Goal: Browse casually: Explore the website without a specific task or goal

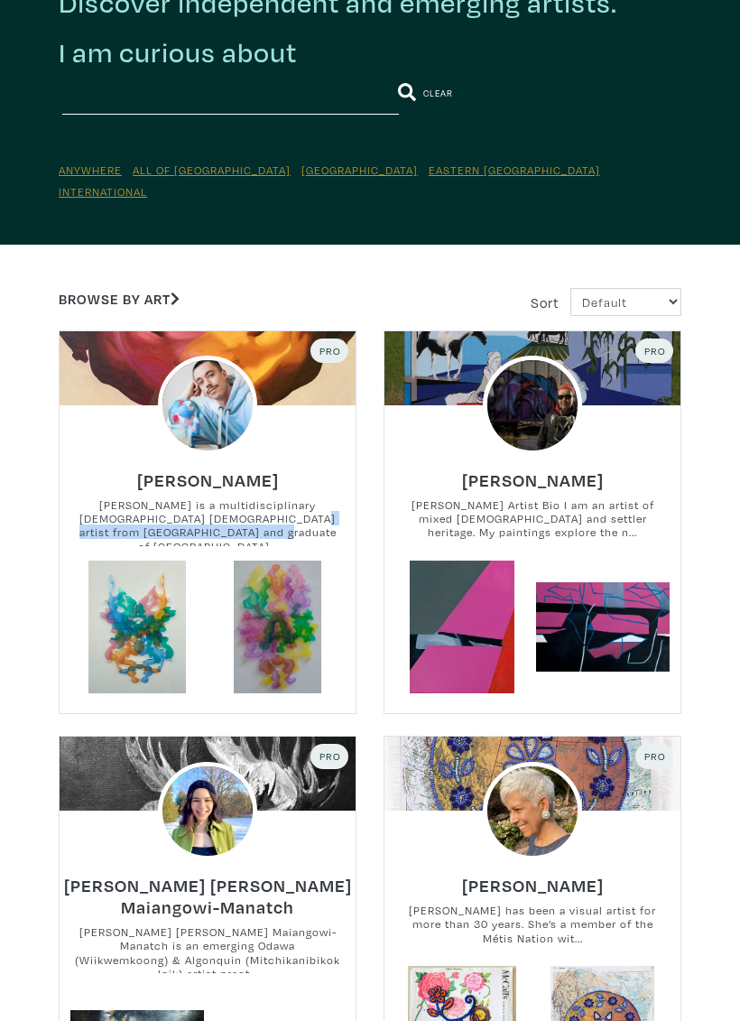
scroll to position [110, 0]
click at [270, 594] on link at bounding box center [278, 628] width 134 height 134
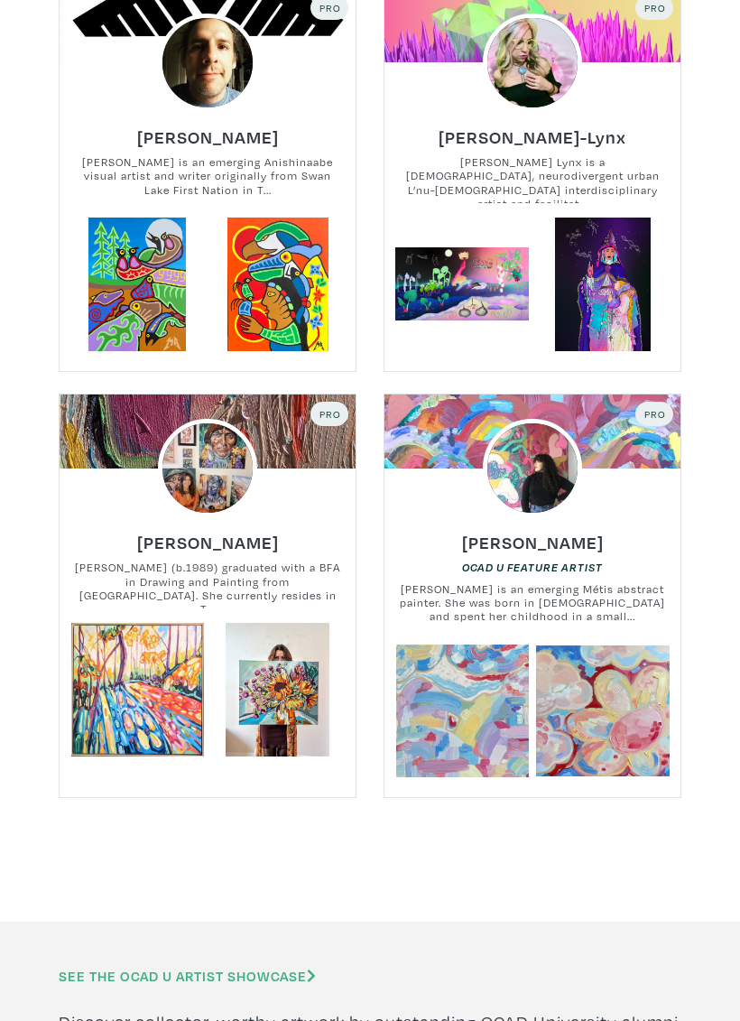
scroll to position [1712, 0]
click at [204, 126] on h6 "Mike Alexander" at bounding box center [208, 137] width 142 height 22
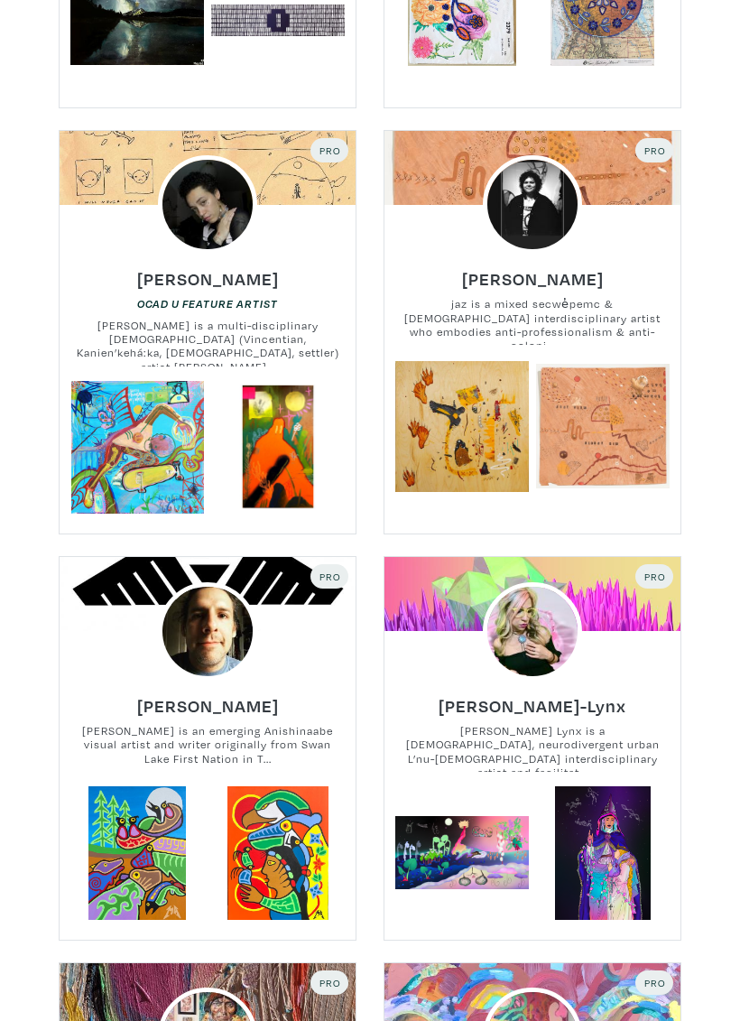
scroll to position [1121, 0]
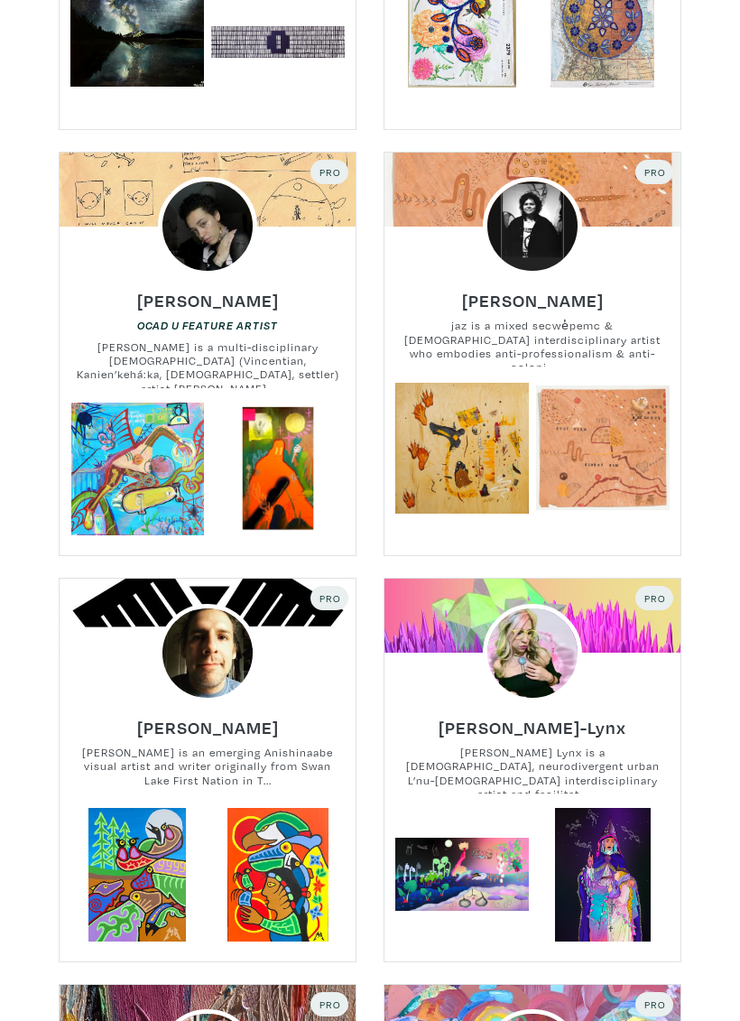
click at [563, 291] on h6 "jaz whitford" at bounding box center [533, 302] width 142 height 22
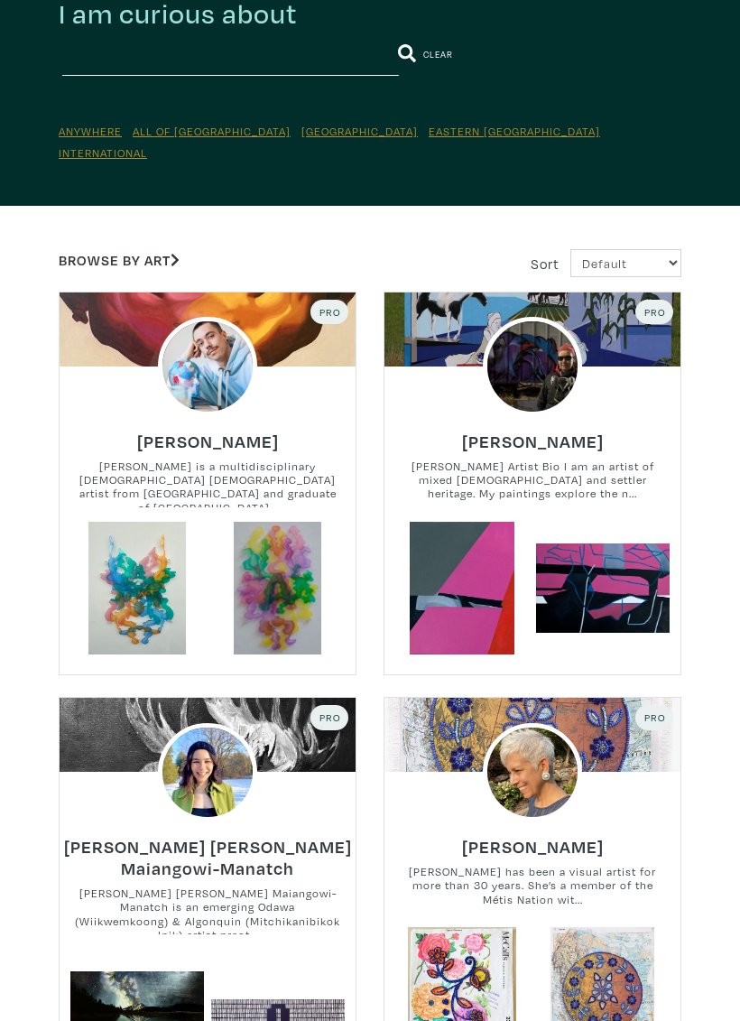
scroll to position [0, 0]
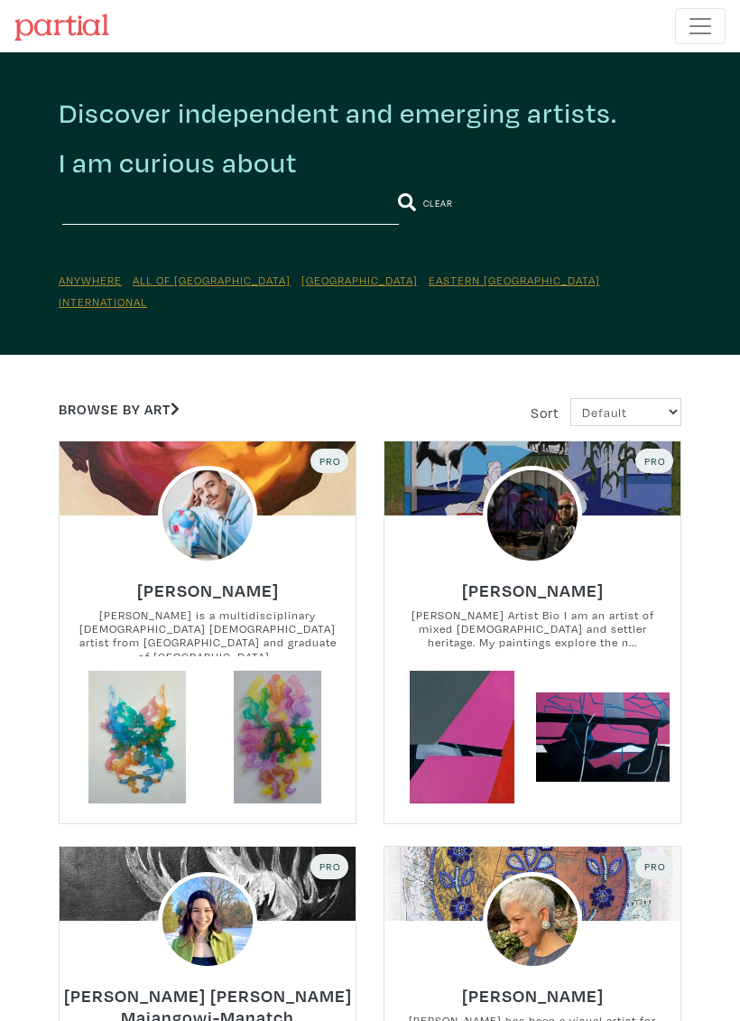
click at [59, 34] on img at bounding box center [61, 27] width 95 height 27
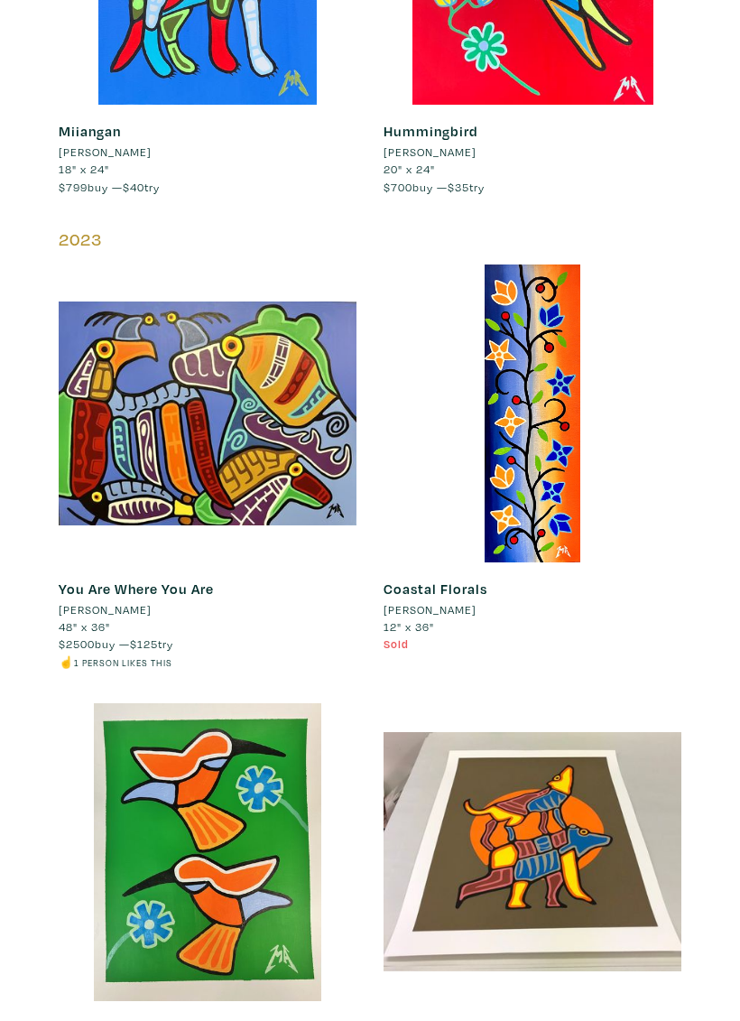
scroll to position [1526, 0]
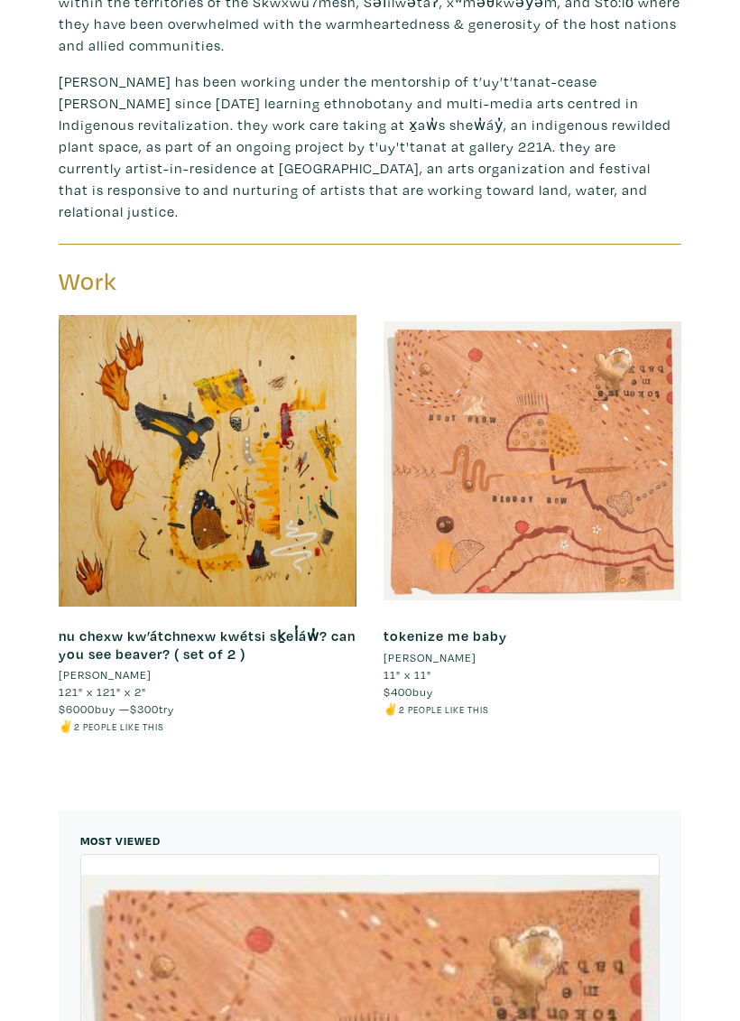
scroll to position [672, 0]
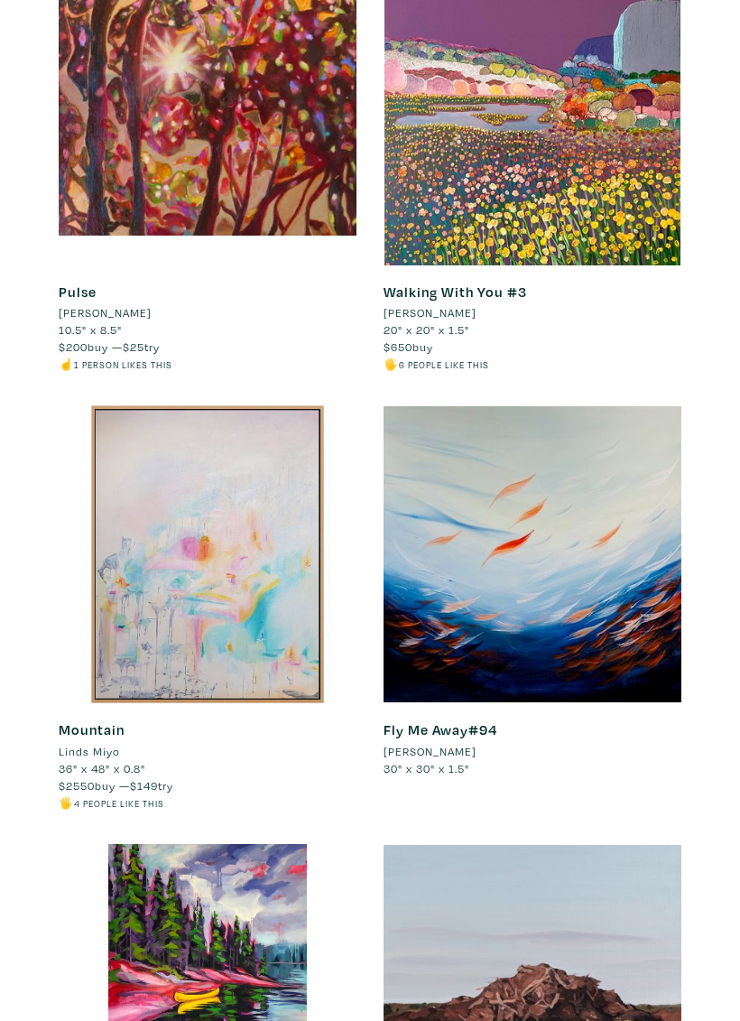
scroll to position [1648, 0]
click at [439, 318] on li "Ellee SY Lee" at bounding box center [430, 312] width 93 height 17
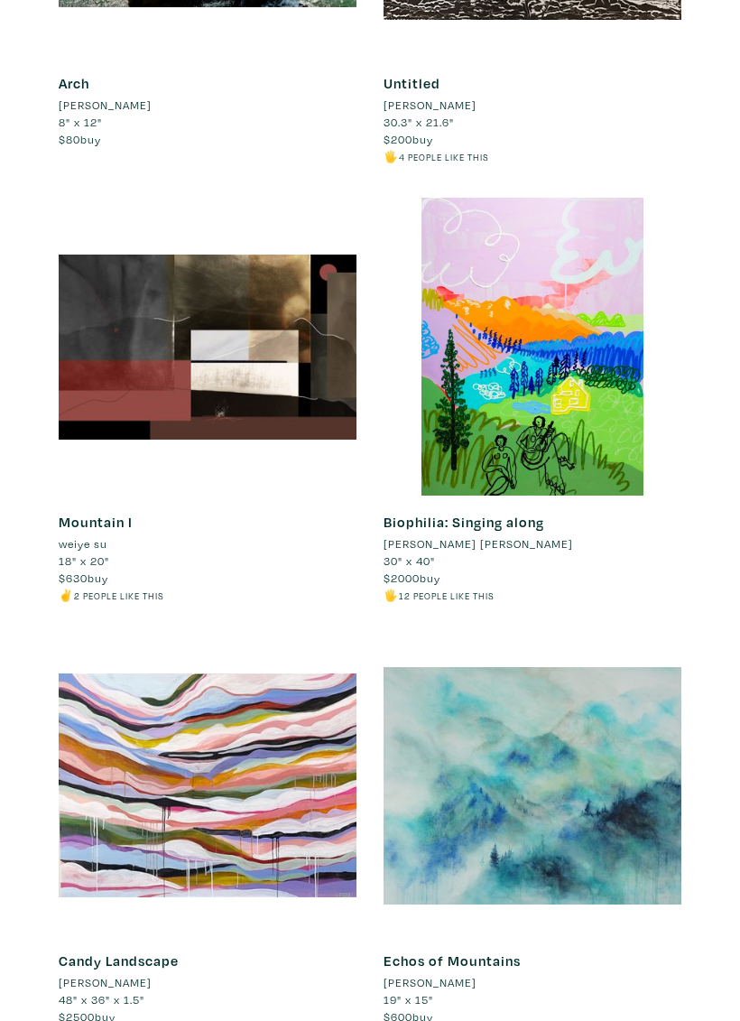
scroll to position [11985, 0]
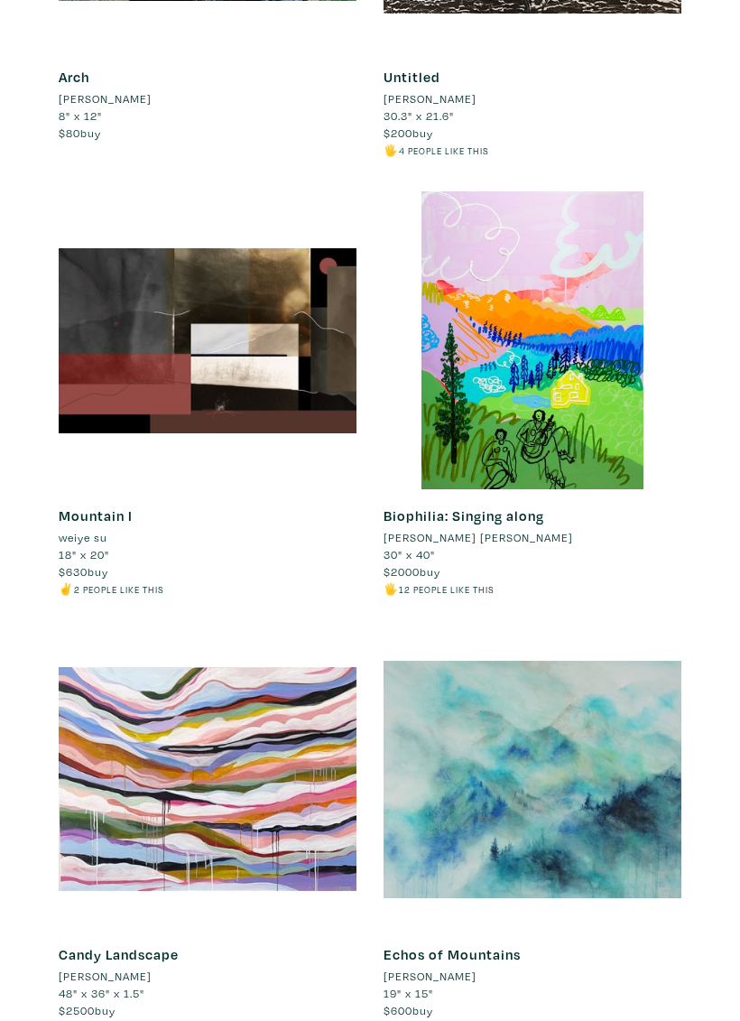
click at [468, 530] on li "[PERSON_NAME] [PERSON_NAME]" at bounding box center [479, 538] width 190 height 17
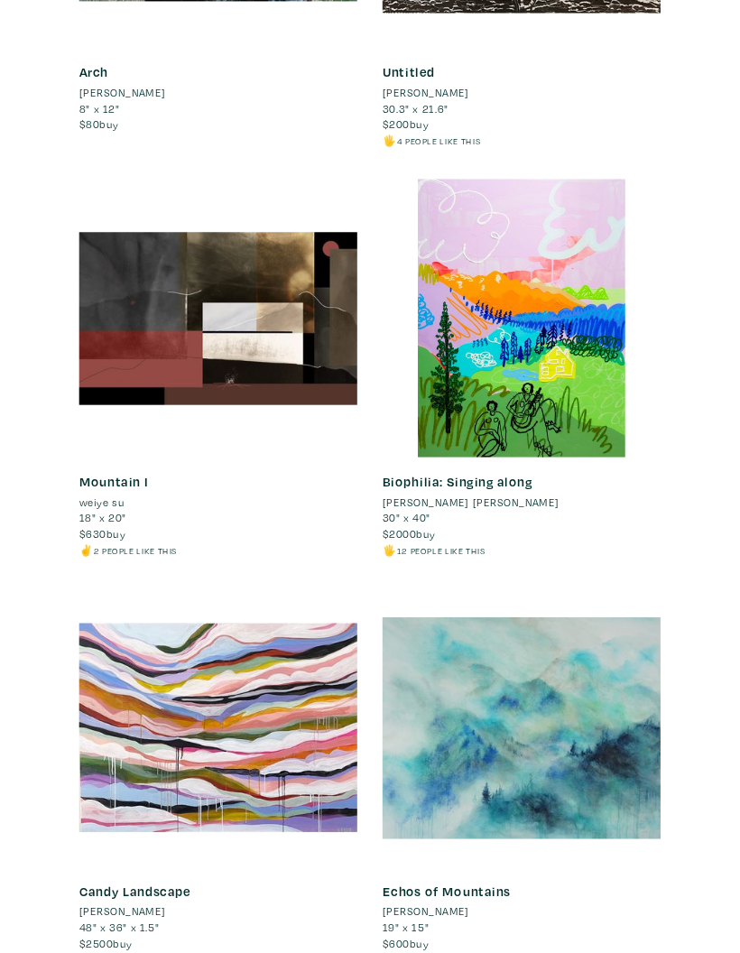
scroll to position [12058, 0]
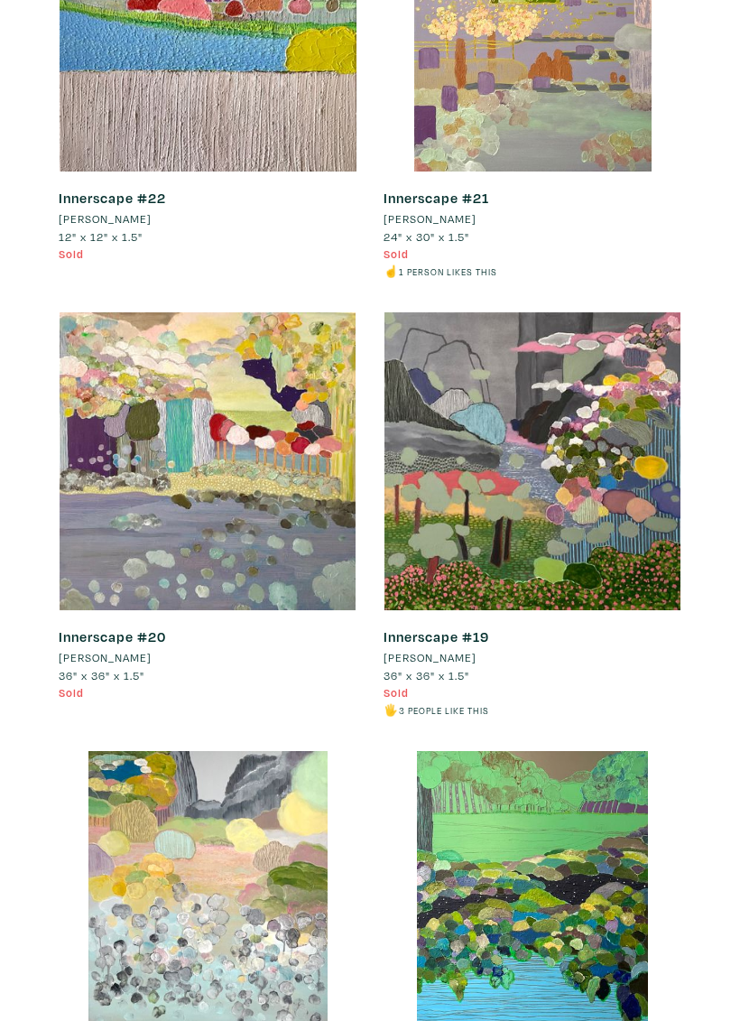
scroll to position [4976, 0]
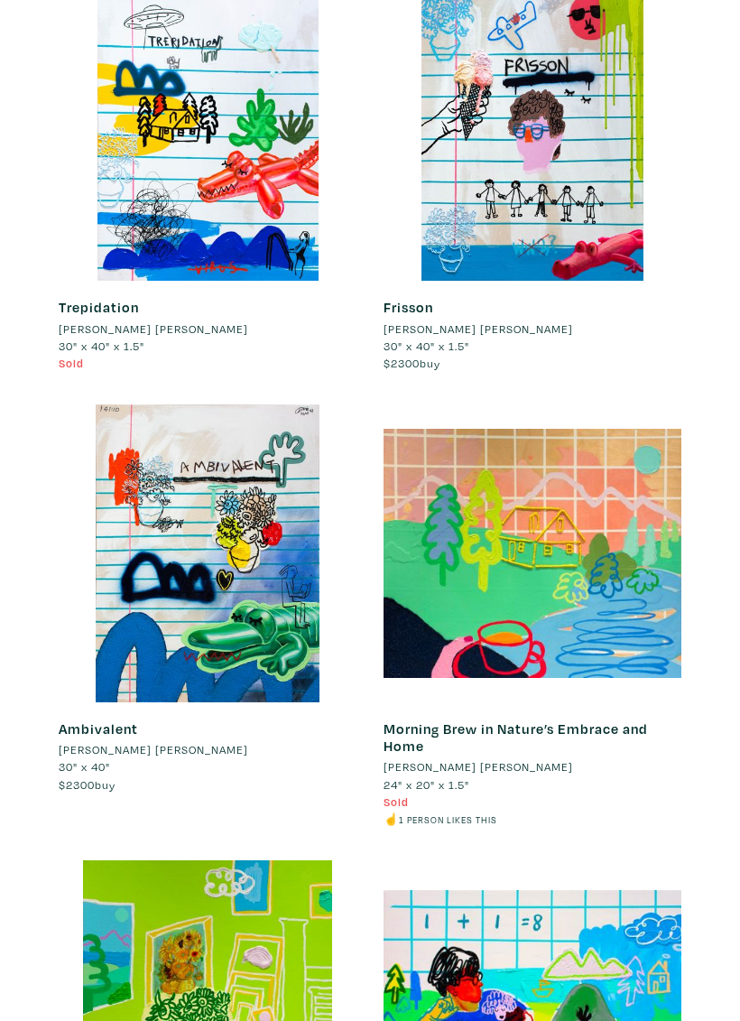
scroll to position [911, 0]
click at [645, 575] on div at bounding box center [533, 553] width 298 height 298
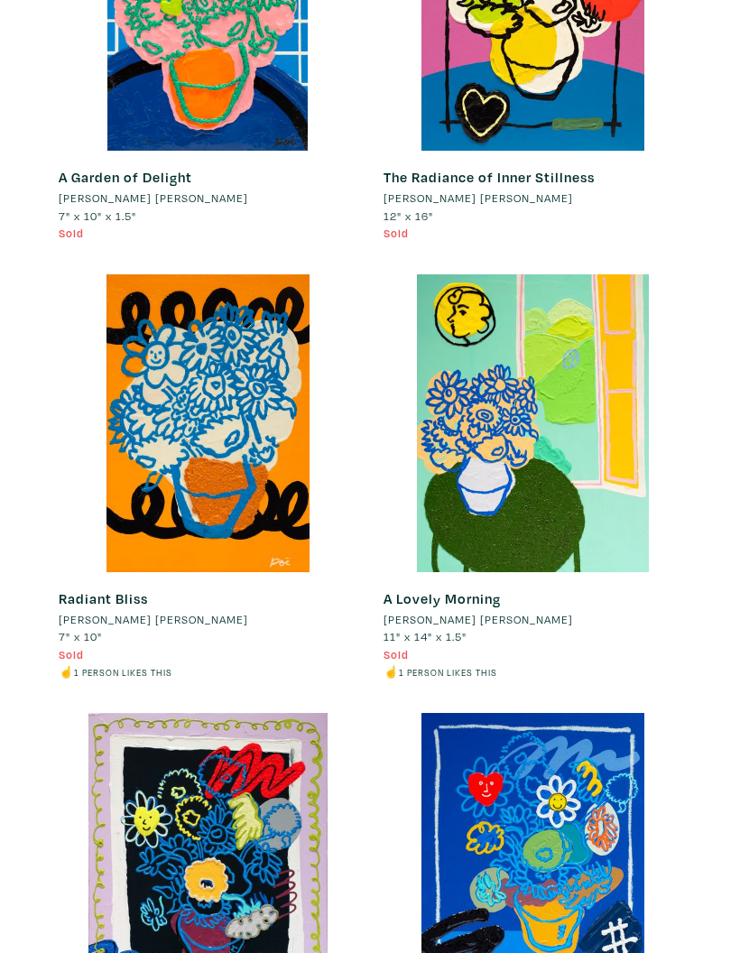
scroll to position [7519, 0]
